Goal: Transaction & Acquisition: Book appointment/travel/reservation

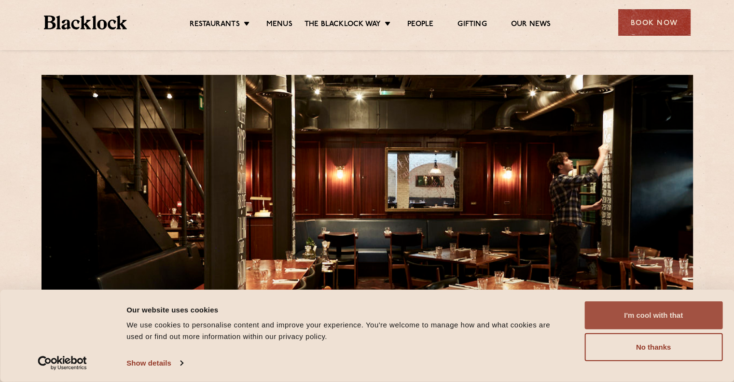
click at [613, 314] on button "I'm cool with that" at bounding box center [654, 315] width 138 height 28
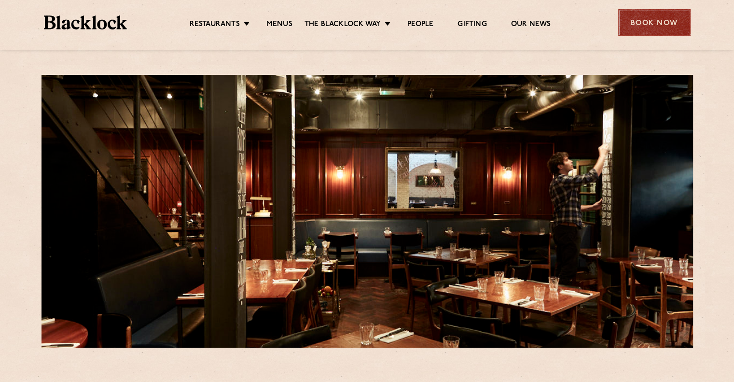
click at [674, 19] on div "Book Now" at bounding box center [655, 22] width 72 height 27
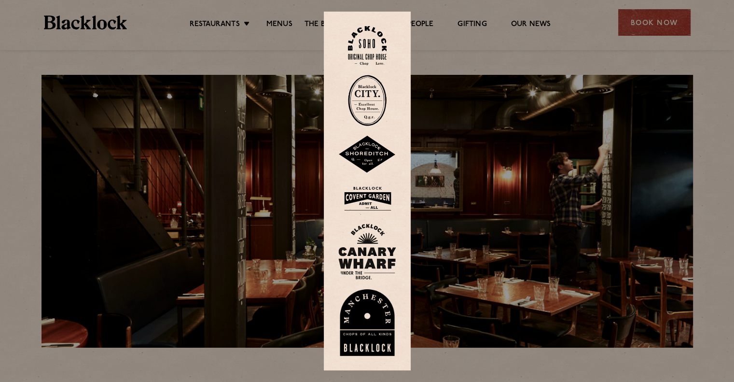
click at [376, 50] on img at bounding box center [367, 45] width 39 height 39
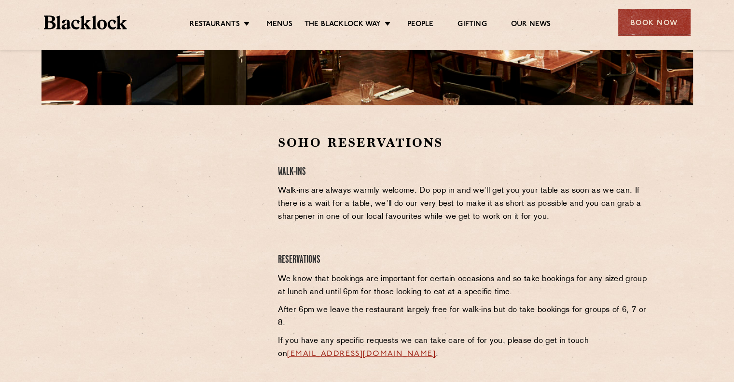
scroll to position [259, 0]
